Goal: Information Seeking & Learning: Learn about a topic

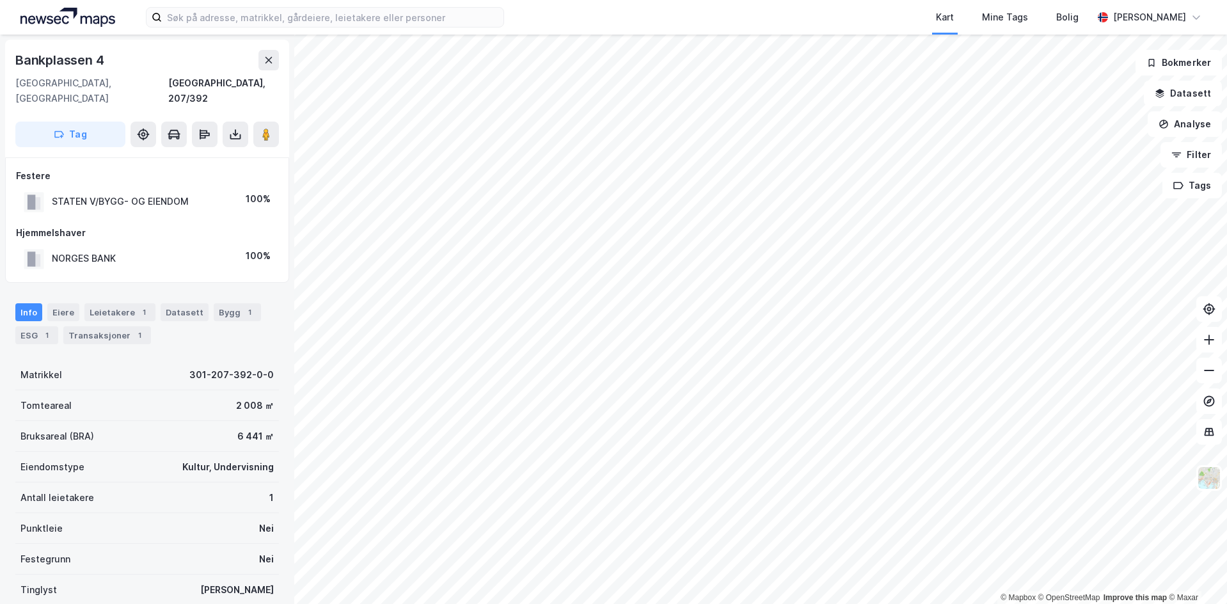
click at [50, 248] on div "NORGES BANK" at bounding box center [70, 258] width 92 height 21
click at [92, 251] on div "NORGES BANK" at bounding box center [84, 258] width 64 height 15
